Goal: Navigation & Orientation: Find specific page/section

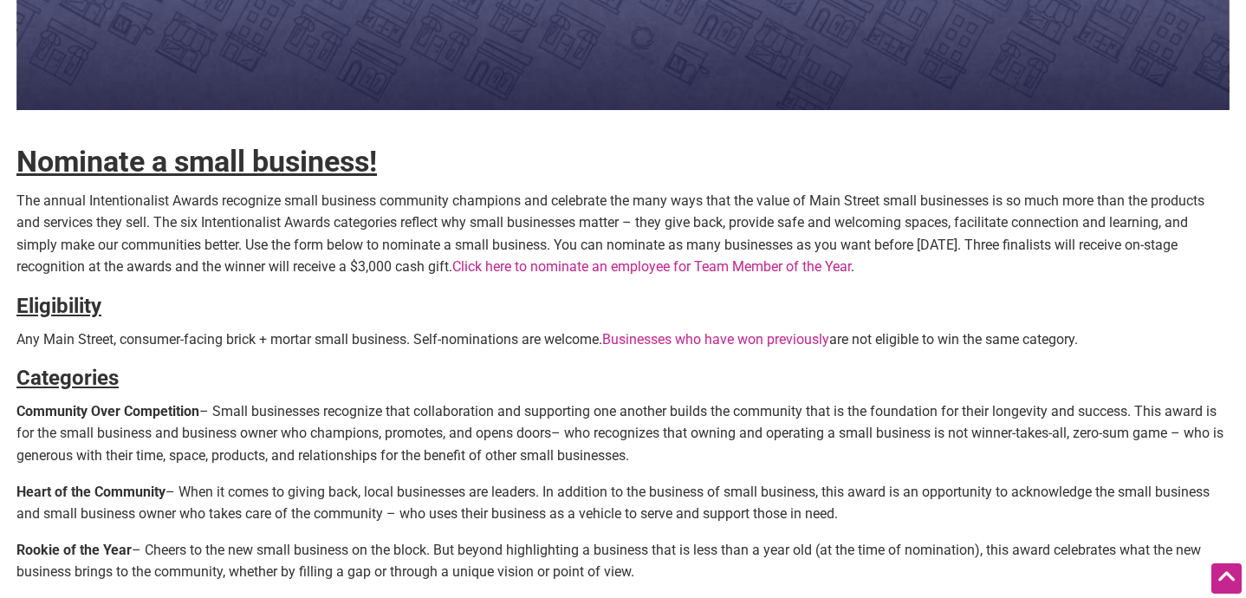
scroll to position [380, 0]
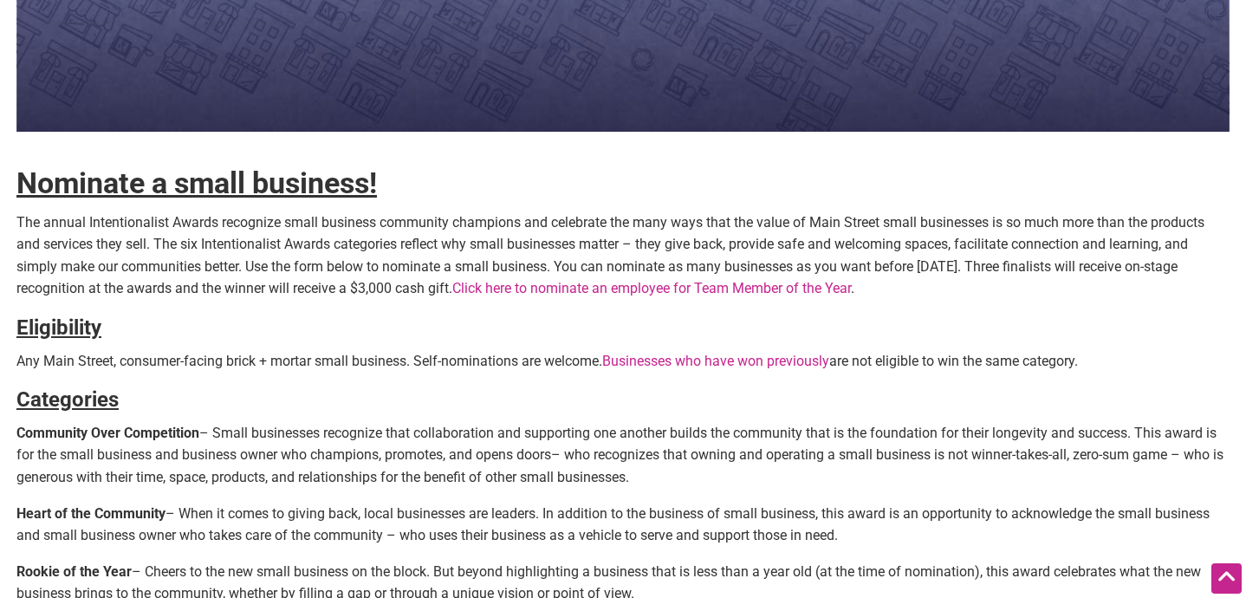
click at [275, 187] on strong "Nominate a small business!" at bounding box center [196, 182] width 360 height 35
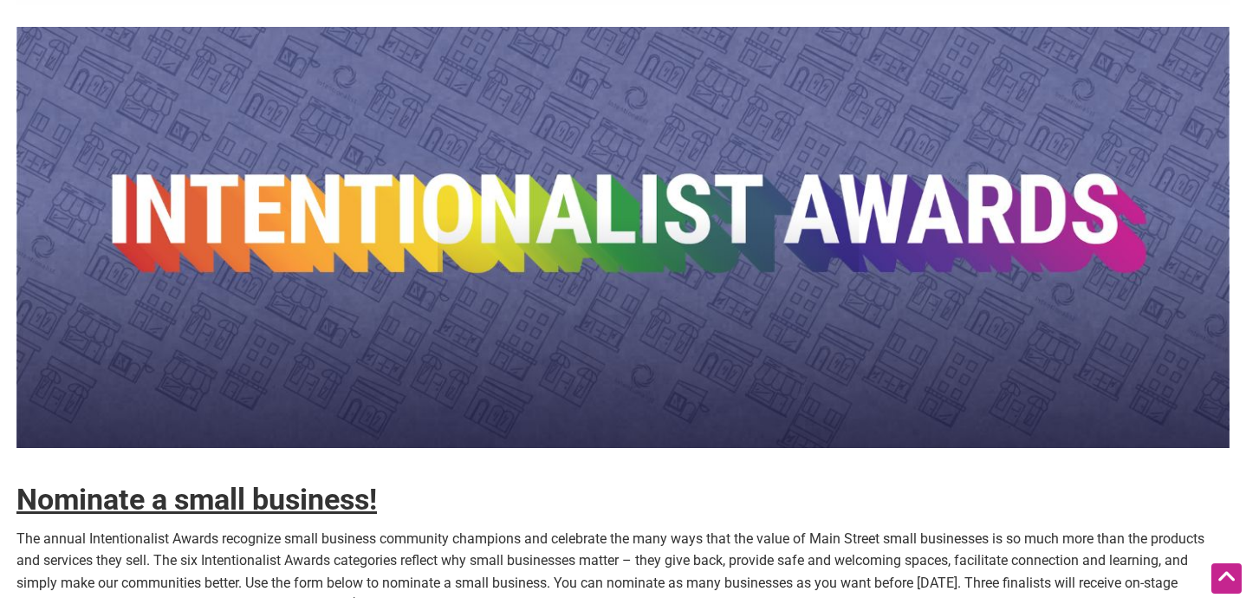
scroll to position [0, 0]
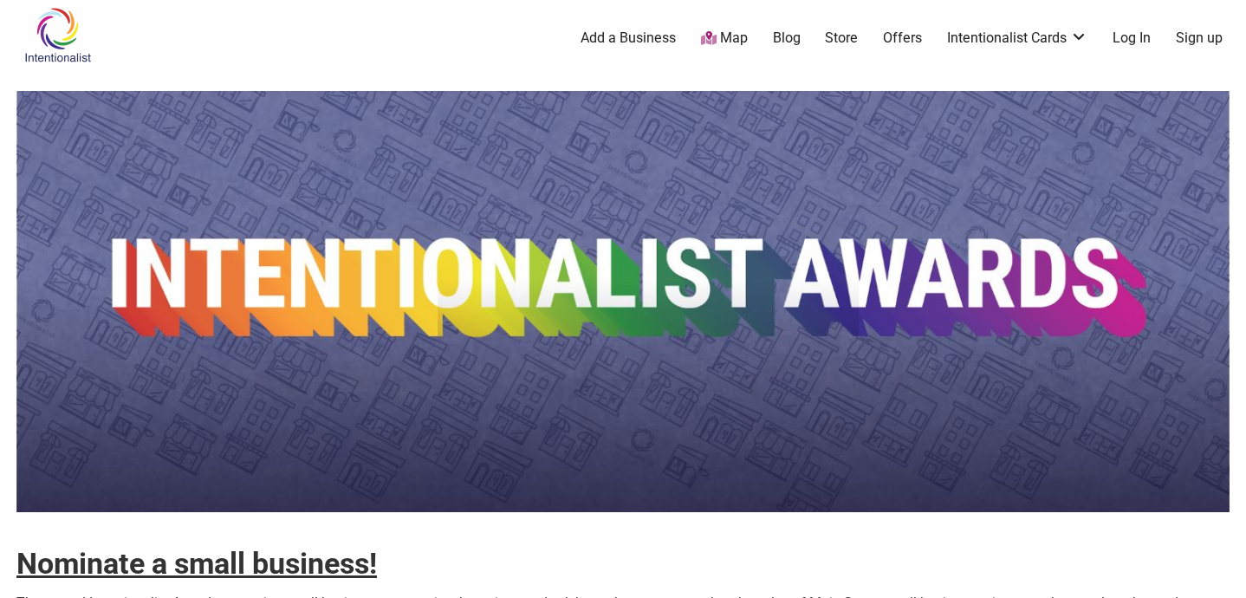
click at [498, 261] on img at bounding box center [622, 301] width 1213 height 421
click at [48, 35] on img at bounding box center [57, 35] width 82 height 56
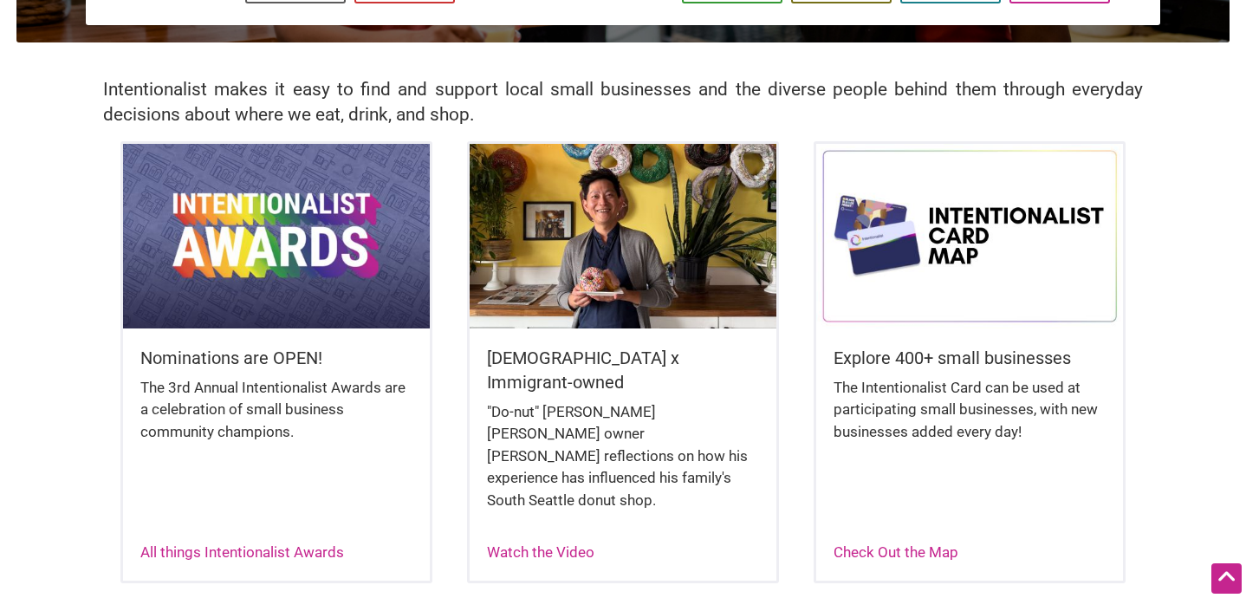
scroll to position [363, 0]
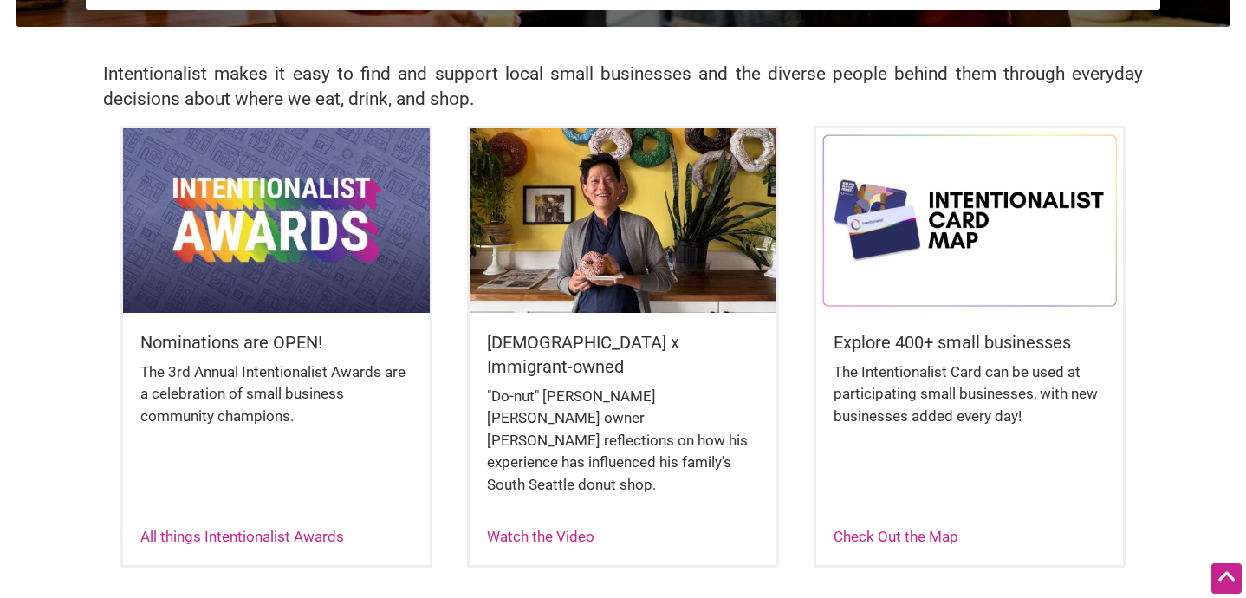
click at [279, 230] on img at bounding box center [276, 220] width 307 height 184
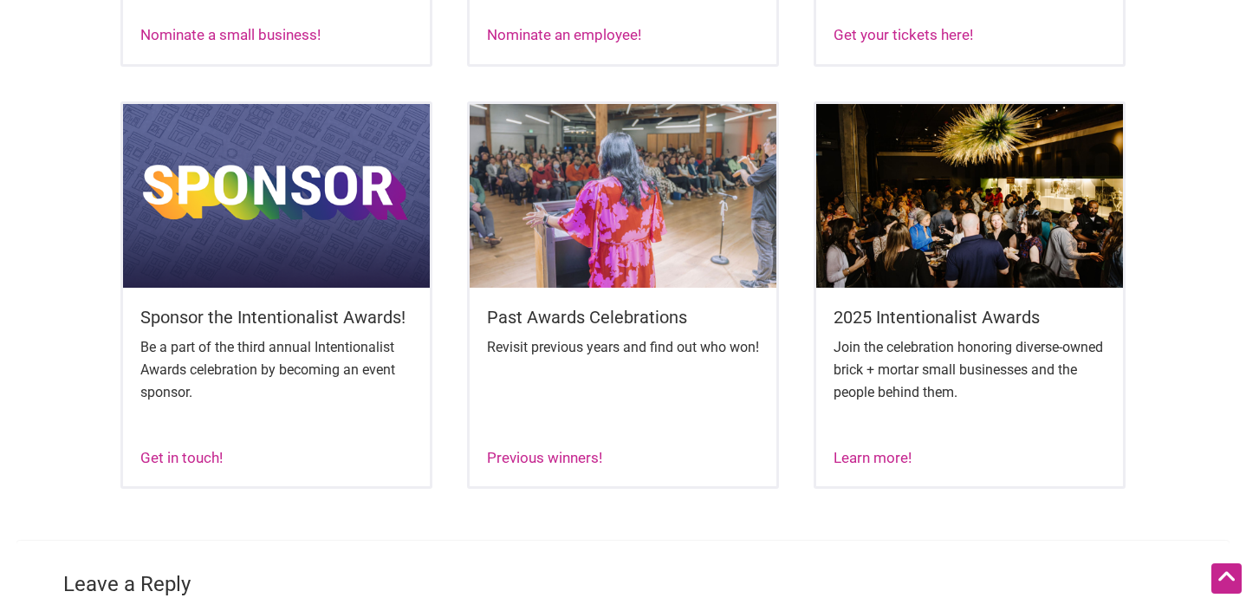
scroll to position [1112, 0]
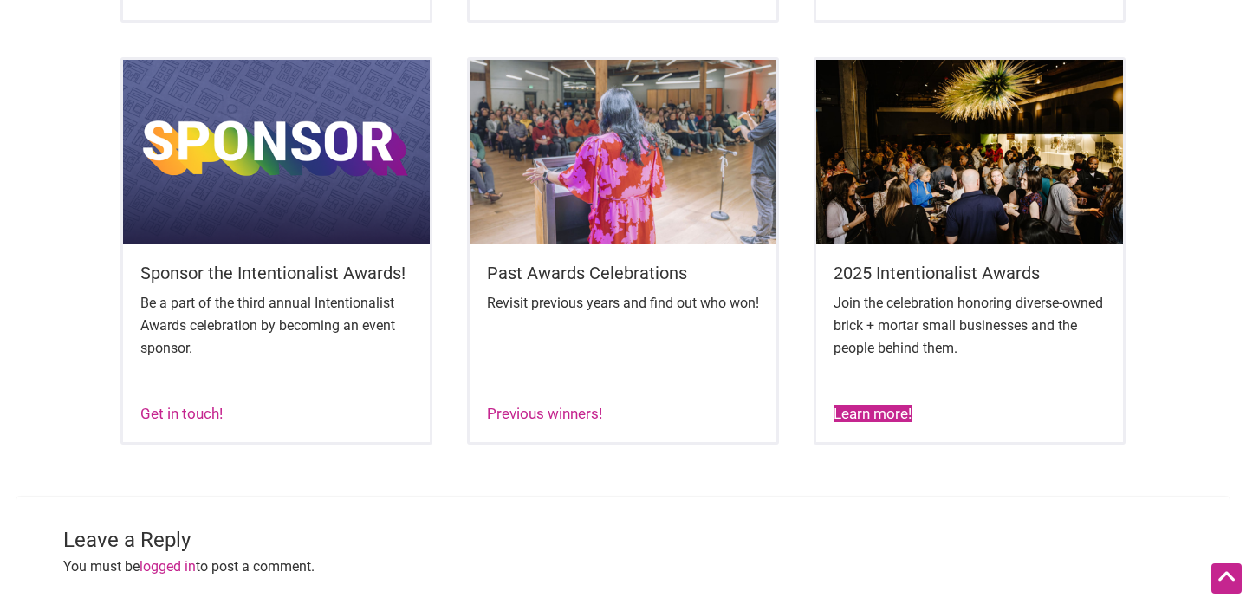
click at [865, 422] on link "Learn more!" at bounding box center [872, 413] width 78 height 17
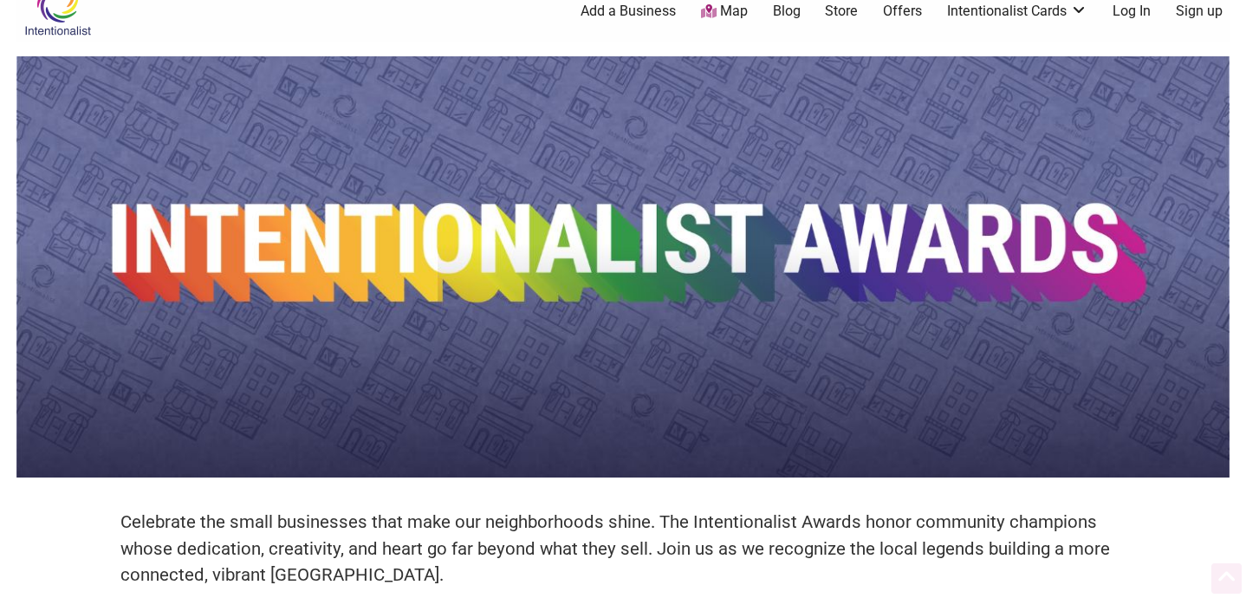
scroll to position [0, 0]
